Goal: Task Accomplishment & Management: Complete application form

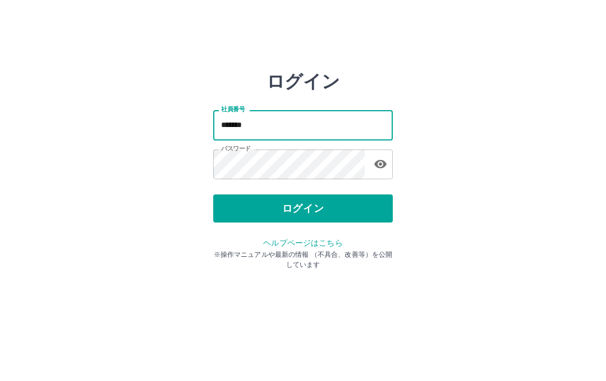
click at [328, 204] on button "ログイン" at bounding box center [303, 208] width 180 height 28
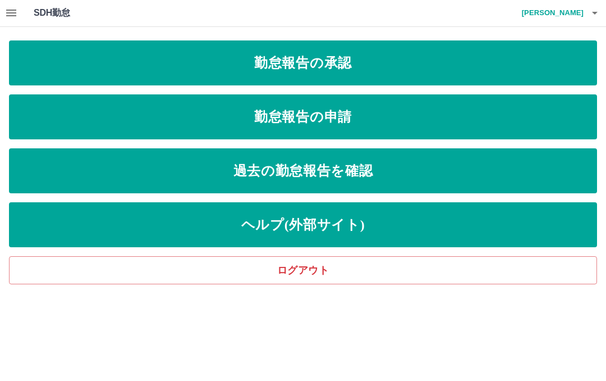
click at [350, 71] on link "勤怠報告の承認" at bounding box center [303, 63] width 588 height 45
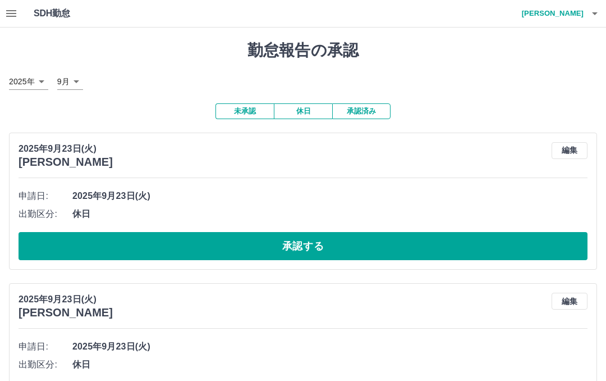
click at [360, 238] on button "承認する" at bounding box center [303, 246] width 569 height 28
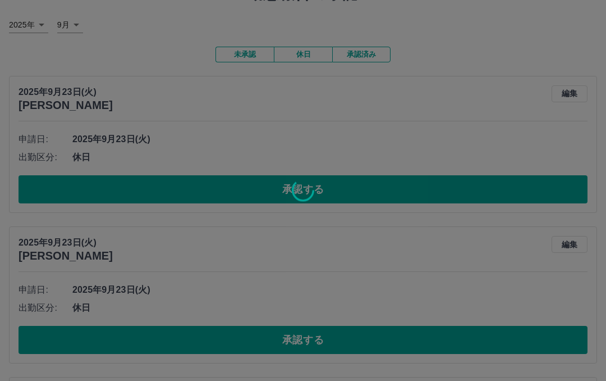
scroll to position [86, 0]
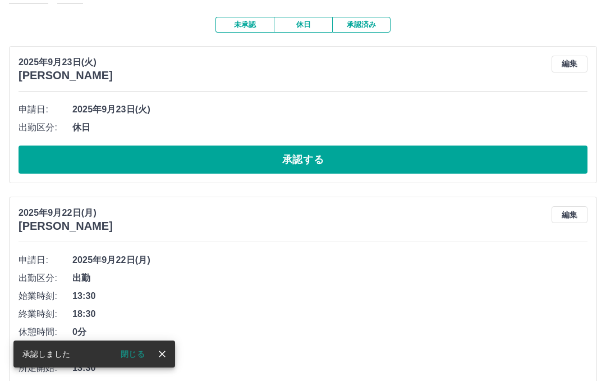
click at [315, 159] on button "承認する" at bounding box center [303, 159] width 569 height 28
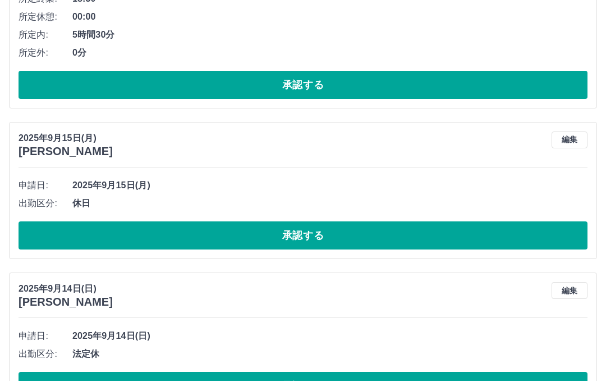
scroll to position [1893, 0]
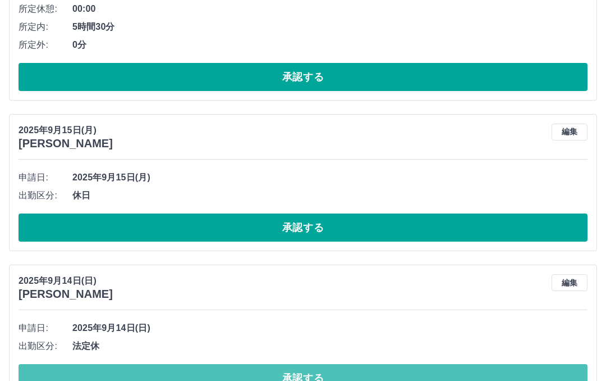
click at [305, 371] on button "承認する" at bounding box center [303, 378] width 569 height 28
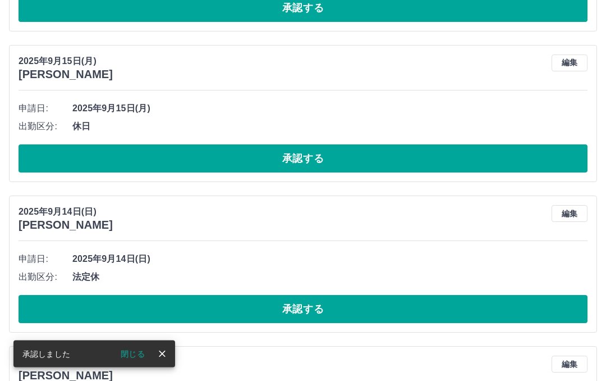
scroll to position [1962, 0]
click at [339, 305] on button "承認する" at bounding box center [303, 309] width 569 height 28
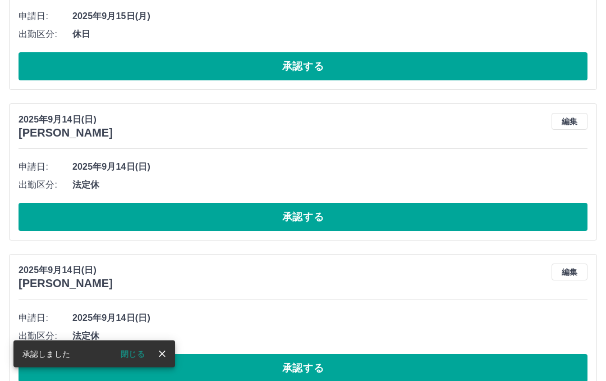
scroll to position [2054, 0]
click at [376, 363] on button "承認する" at bounding box center [303, 368] width 569 height 28
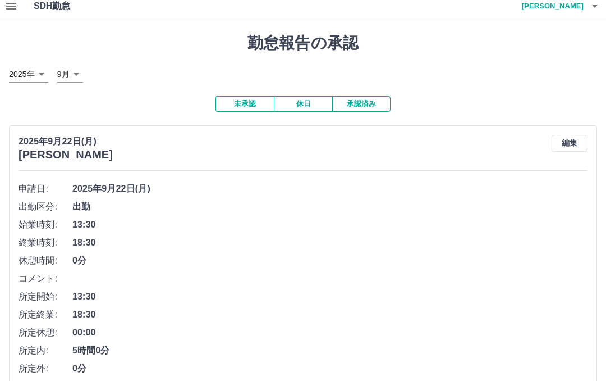
scroll to position [0, 0]
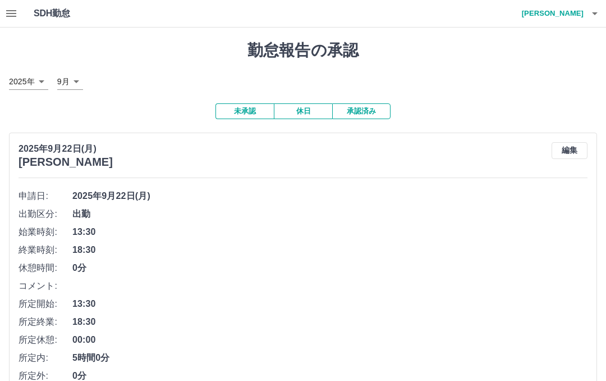
click at [7, 19] on icon "button" at bounding box center [10, 13] width 13 height 13
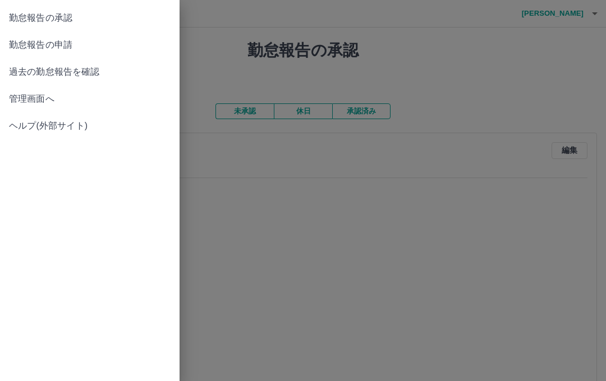
click at [66, 45] on span "勤怠報告の申請" at bounding box center [90, 44] width 162 height 13
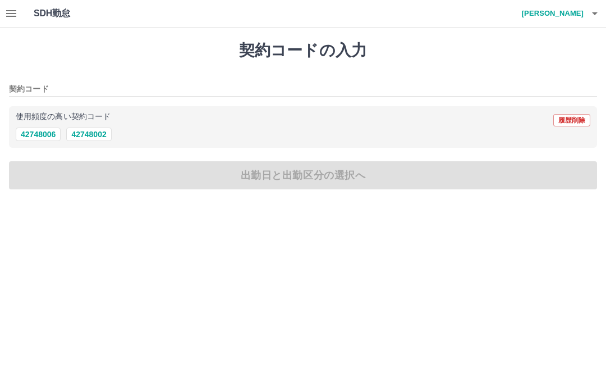
click at [43, 140] on button "42748006" at bounding box center [38, 133] width 45 height 13
type input "********"
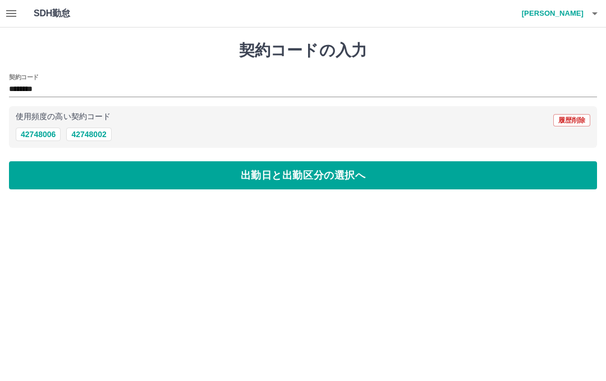
click at [329, 178] on button "出勤日と出勤区分の選択へ" at bounding box center [303, 175] width 588 height 28
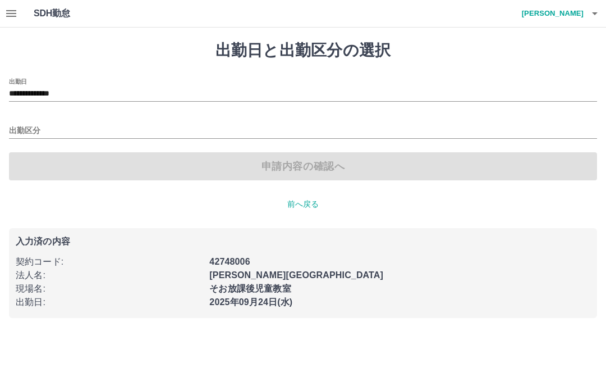
click at [62, 88] on input "**********" at bounding box center [303, 94] width 588 height 14
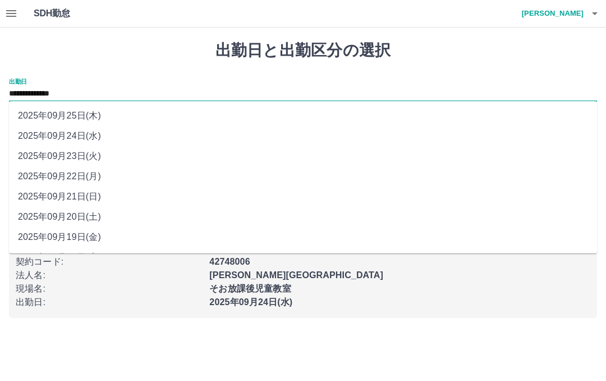
click at [97, 159] on li "2025年09月23日(火)" at bounding box center [303, 156] width 588 height 20
type input "**********"
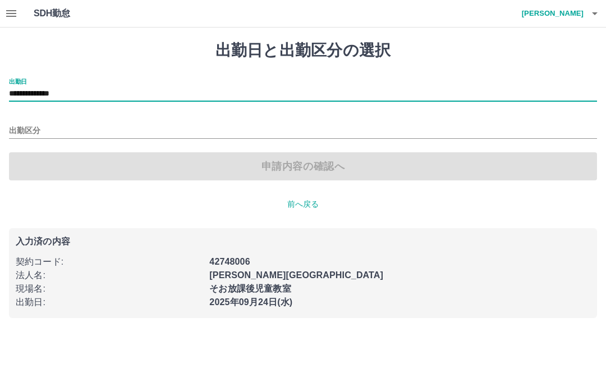
click at [27, 124] on input "出勤区分" at bounding box center [303, 131] width 588 height 14
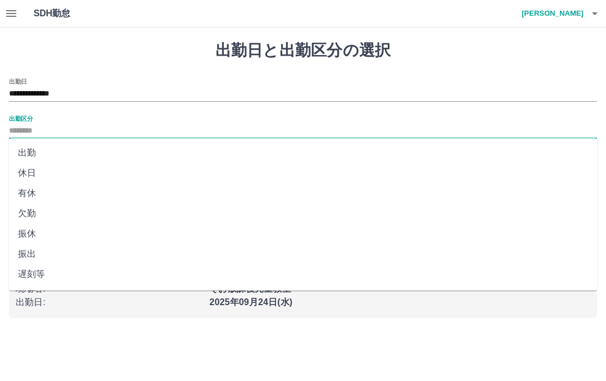
click at [37, 181] on li "休日" at bounding box center [303, 173] width 588 height 20
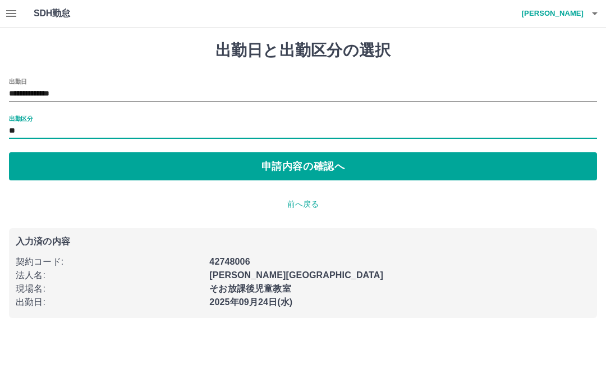
type input "**"
click at [326, 167] on button "申請内容の確認へ" at bounding box center [303, 166] width 588 height 28
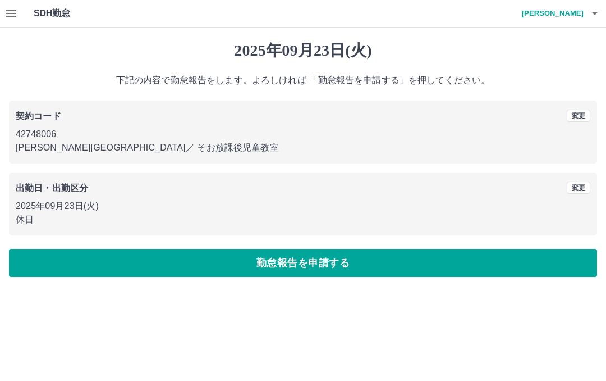
click at [330, 257] on button "勤怠報告を申請する" at bounding box center [303, 263] width 588 height 28
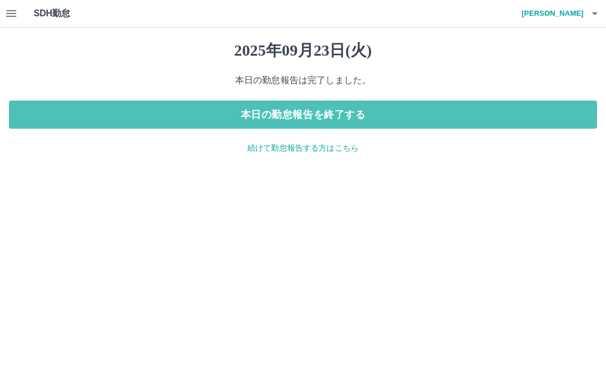
click at [367, 112] on button "本日の勤怠報告を終了する" at bounding box center [303, 115] width 588 height 28
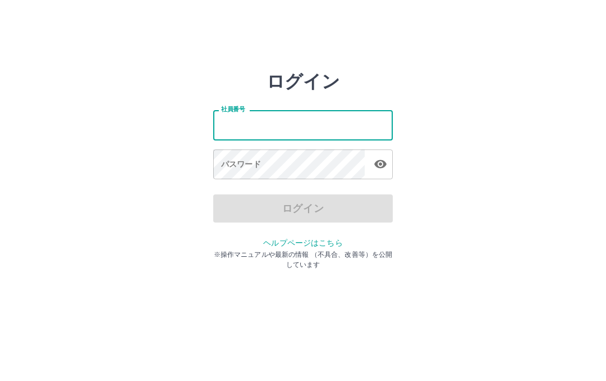
type input "*******"
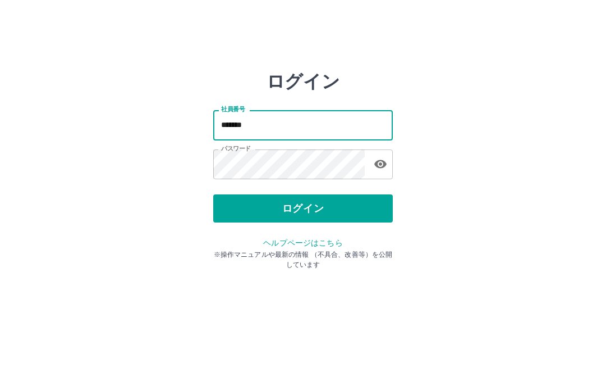
click at [346, 212] on button "ログイン" at bounding box center [303, 208] width 180 height 28
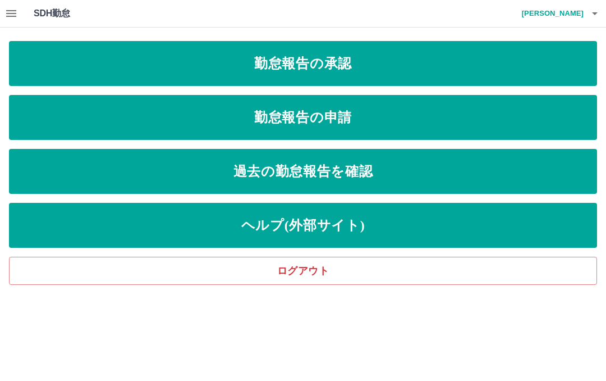
click at [142, 74] on link "勤怠報告の承認" at bounding box center [303, 63] width 588 height 45
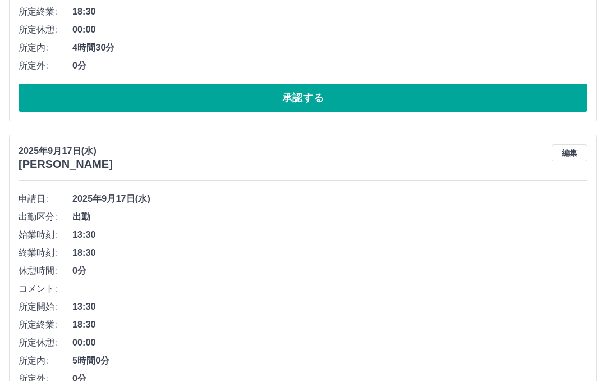
scroll to position [1398, 0]
